Goal: Task Accomplishment & Management: Complete application form

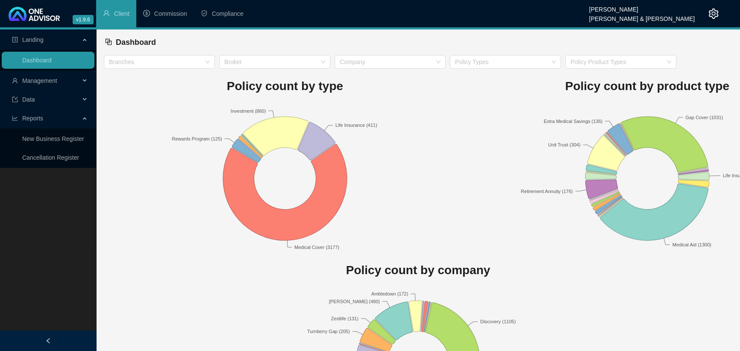
click at [64, 82] on span "Management" at bounding box center [46, 80] width 68 height 17
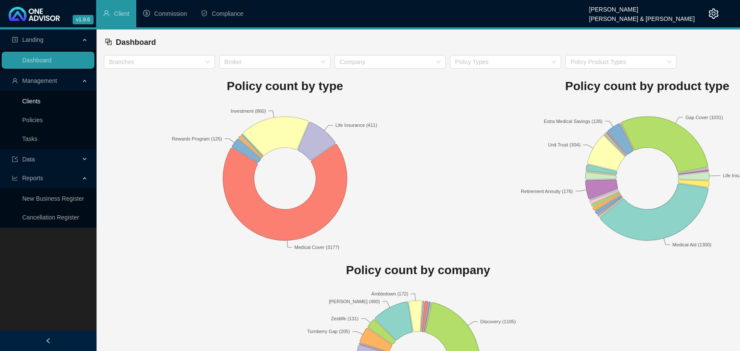
click at [41, 100] on link "Clients" at bounding box center [31, 101] width 18 height 7
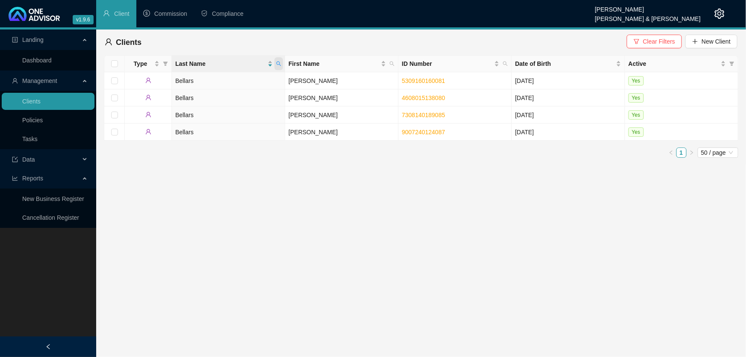
click at [279, 63] on icon "search" at bounding box center [278, 63] width 5 height 5
type input "peyios"
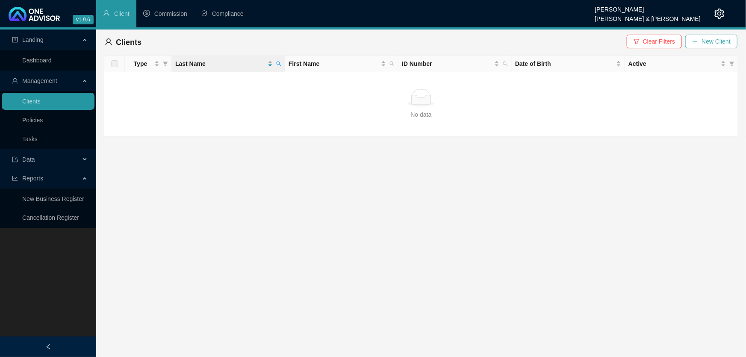
click at [704, 44] on span "New Client" at bounding box center [715, 41] width 29 height 9
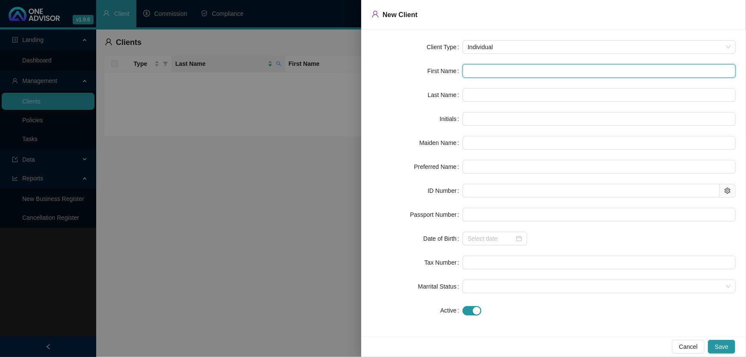
click at [520, 71] on input "text" at bounding box center [598, 71] width 273 height 14
type input "T"
type input "Th"
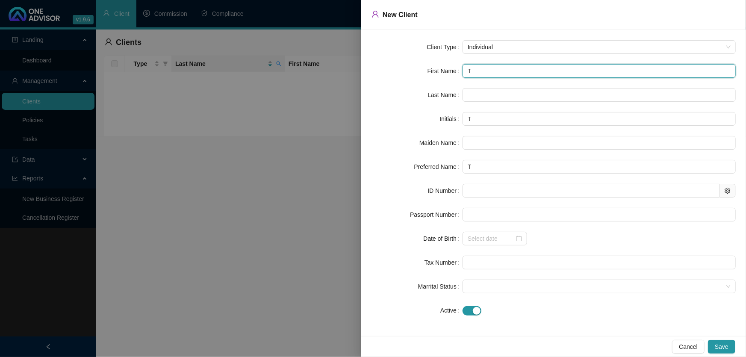
type input "Th"
type input "The"
type input "Theo"
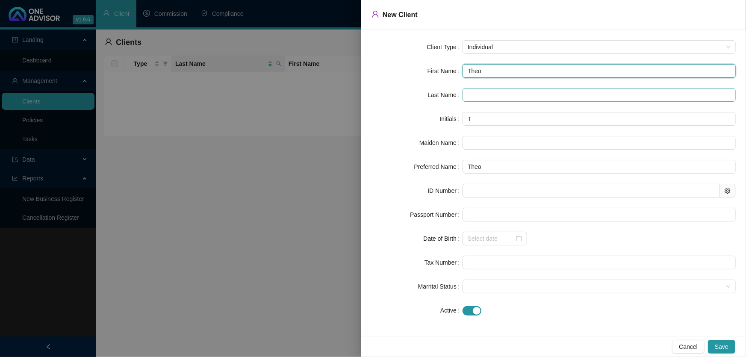
type input "Theo"
click at [513, 94] on input "text" at bounding box center [598, 95] width 273 height 14
type input "Peyios"
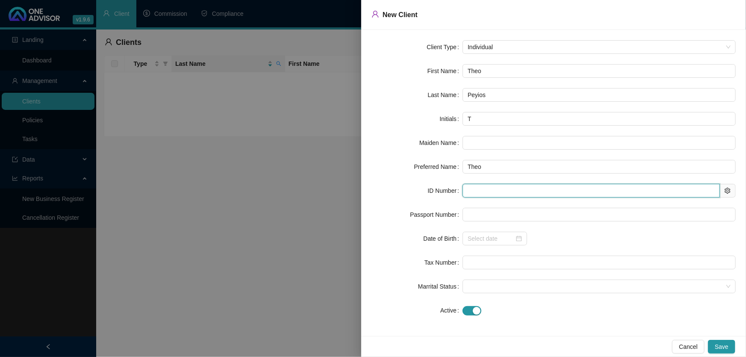
click at [493, 194] on input "text" at bounding box center [590, 191] width 257 height 14
type input "801008"
type input "[DATE]"
type input "8010085076082"
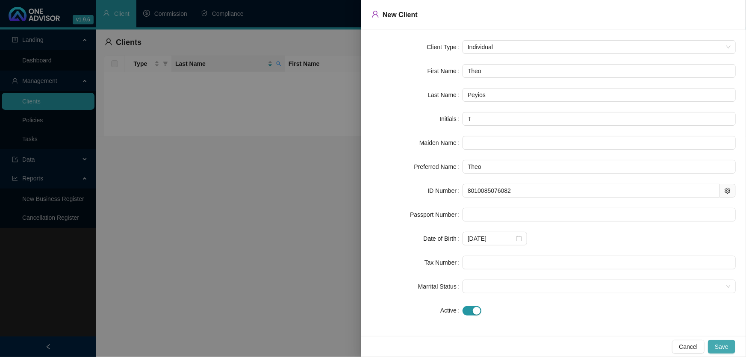
click at [719, 344] on span "Save" at bounding box center [721, 346] width 14 height 9
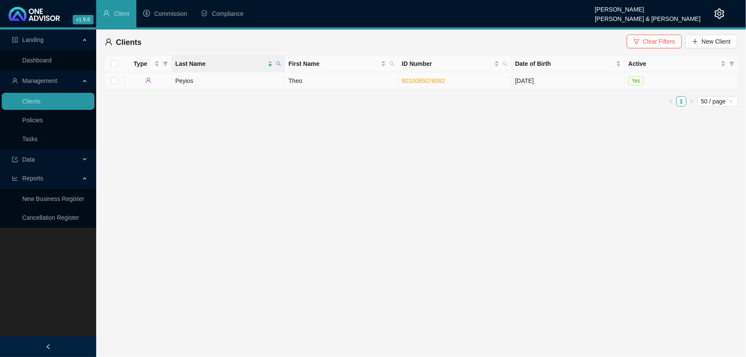
click at [188, 81] on td "Peyios" at bounding box center [228, 80] width 113 height 17
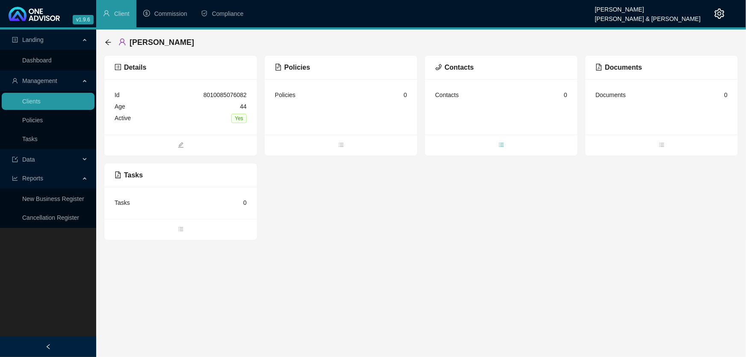
click at [498, 143] on icon "bars" at bounding box center [501, 145] width 6 height 6
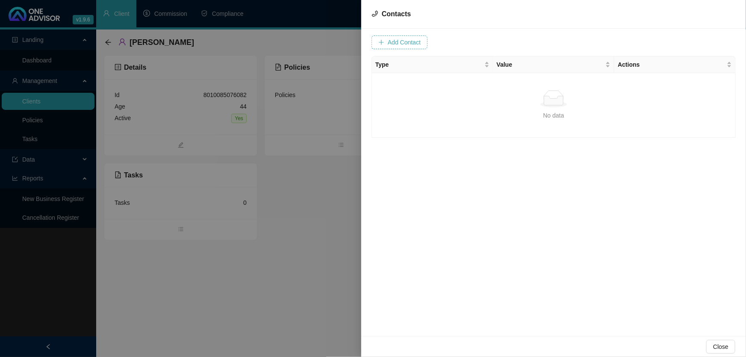
click at [400, 42] on span "Add Contact" at bounding box center [404, 42] width 33 height 9
click at [509, 39] on span at bounding box center [535, 42] width 54 height 13
type input "[EMAIL_ADDRESS][DOMAIN_NAME]"
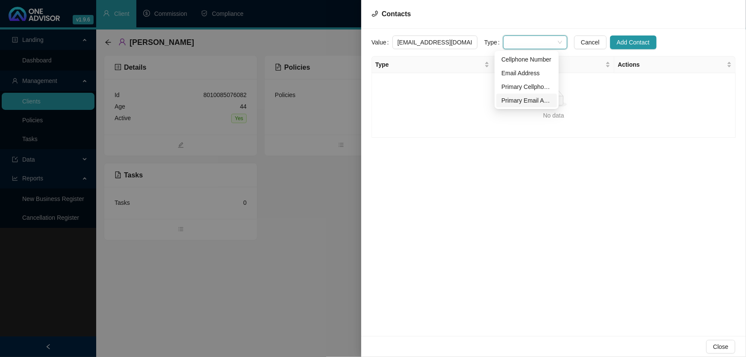
click at [512, 98] on div "Primary Email Address" at bounding box center [526, 100] width 50 height 9
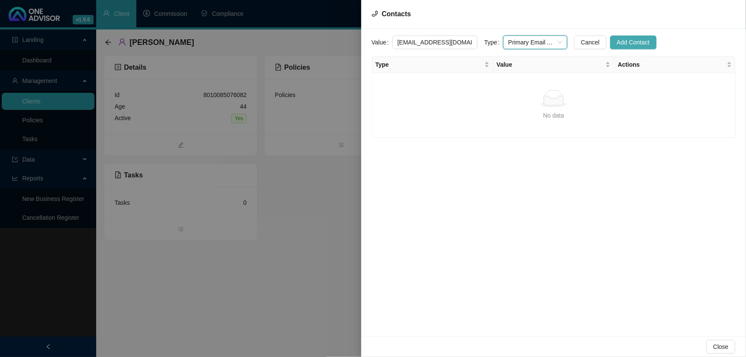
click at [629, 41] on span "Add Contact" at bounding box center [633, 42] width 33 height 9
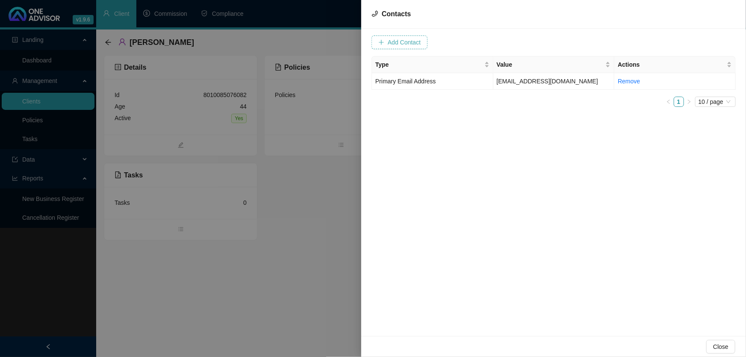
click at [412, 44] on span "Add Contact" at bounding box center [404, 42] width 33 height 9
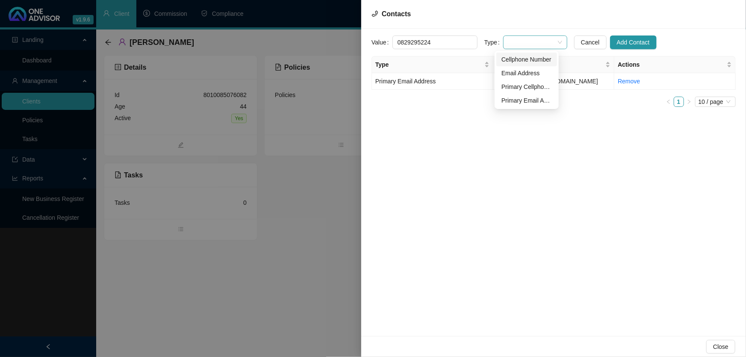
click at [549, 42] on span at bounding box center [535, 42] width 54 height 13
type input "0829295224"
click at [520, 84] on div "Primary Cellphone Number" at bounding box center [526, 86] width 50 height 9
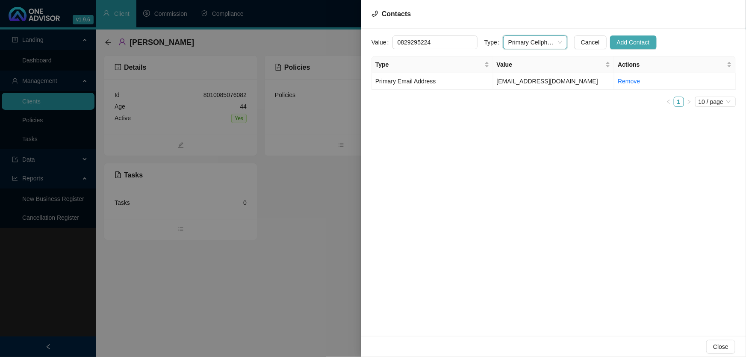
click at [617, 42] on span "Add Contact" at bounding box center [633, 42] width 33 height 9
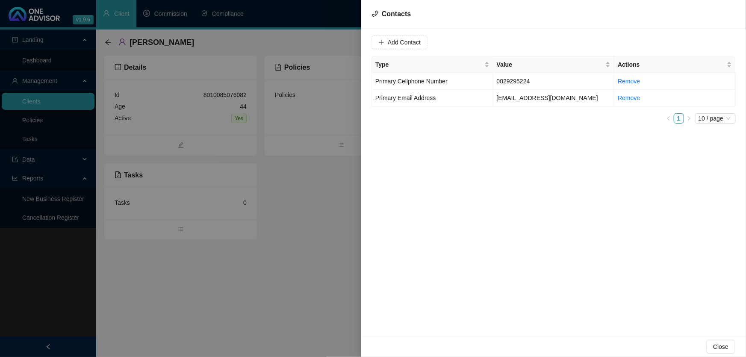
click at [579, 159] on div "Add Contact Type Value Actions Primary Cellphone Number [PHONE_NUMBER] Remove P…" at bounding box center [553, 182] width 385 height 307
click at [520, 100] on td "[EMAIL_ADDRESS][DOMAIN_NAME]" at bounding box center [553, 98] width 121 height 17
drag, startPoint x: 445, startPoint y: 43, endPoint x: 395, endPoint y: 41, distance: 50.5
click at [395, 41] on input "[EMAIL_ADDRESS][DOMAIN_NAME]" at bounding box center [434, 42] width 85 height 14
click at [263, 334] on div at bounding box center [373, 178] width 746 height 357
